Goal: Task Accomplishment & Management: Manage account settings

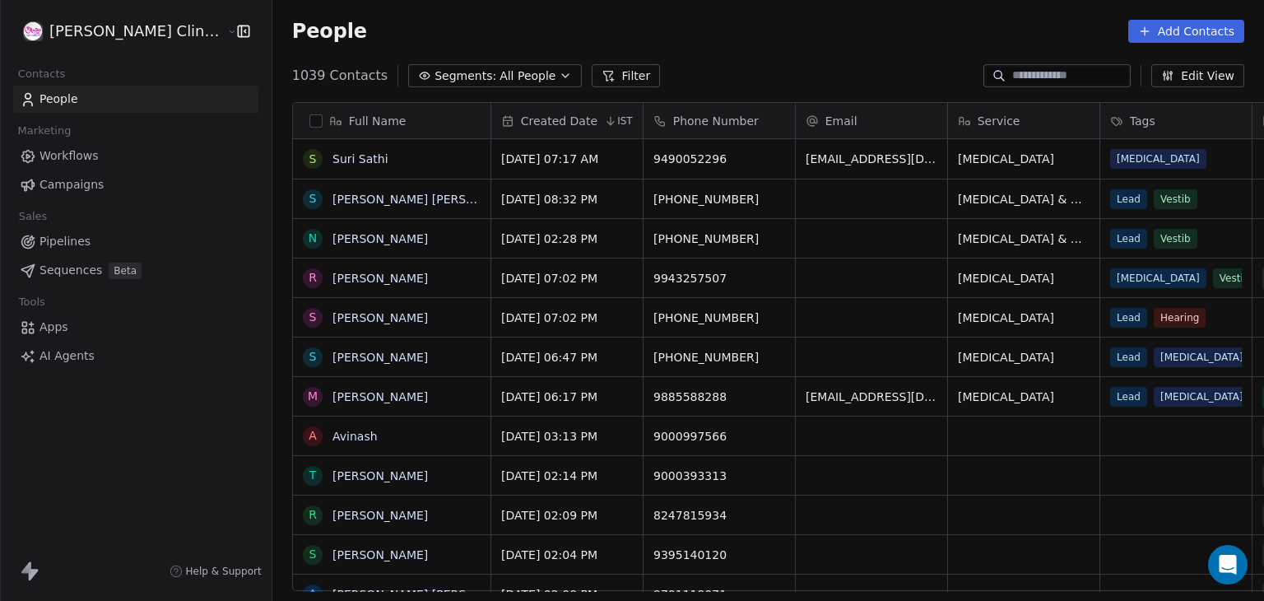
scroll to position [515, 1028]
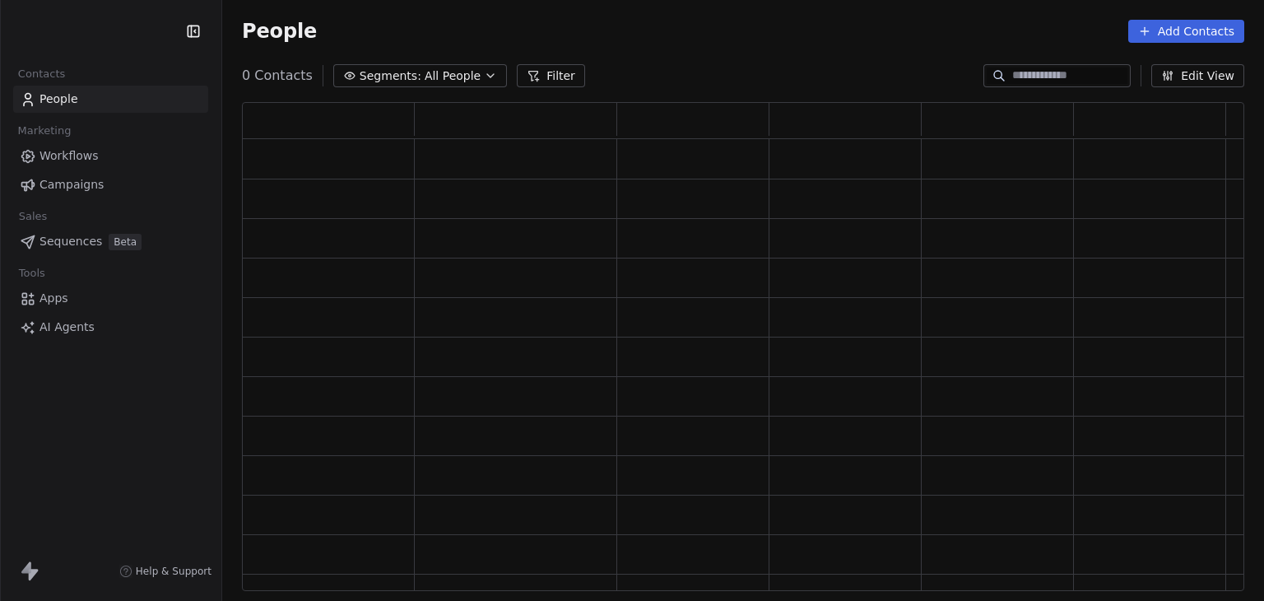
scroll to position [476, 989]
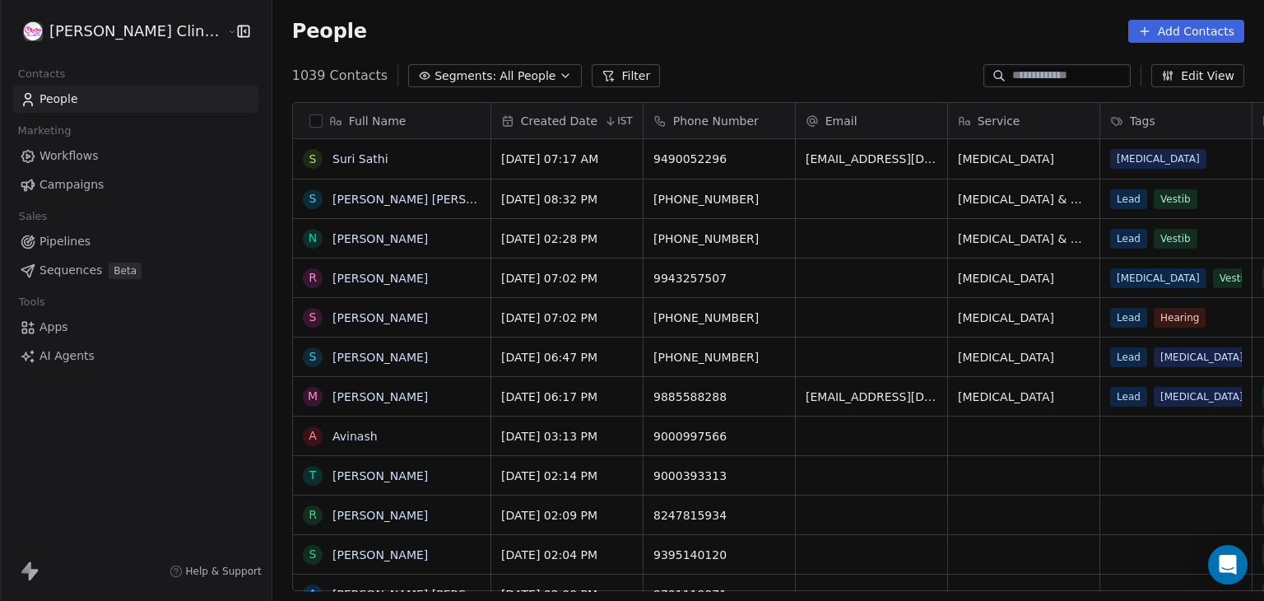
scroll to position [515, 1028]
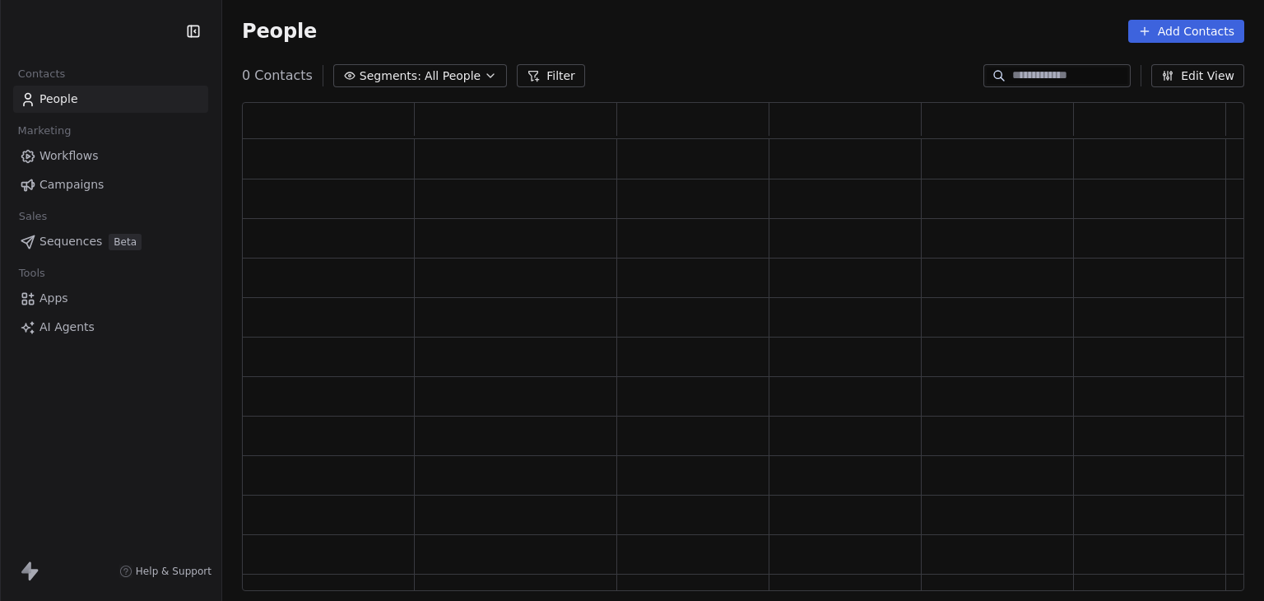
scroll to position [476, 989]
click at [627, 49] on div "People Add Contacts" at bounding box center [743, 31] width 1042 height 63
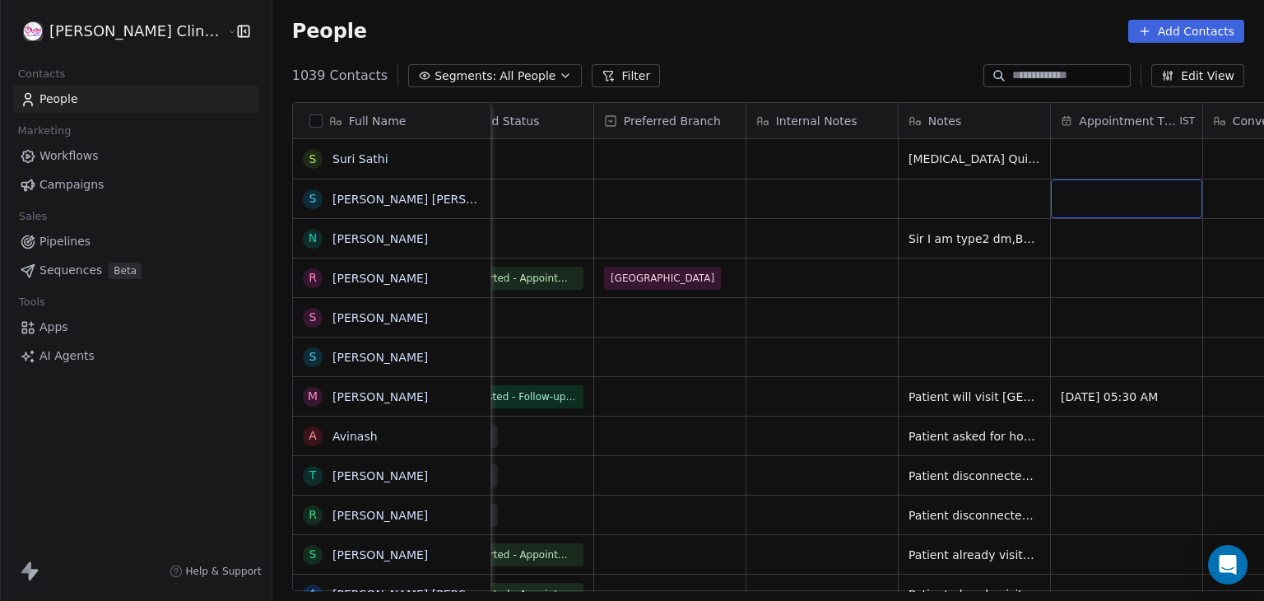
scroll to position [0, 0]
